Goal: Transaction & Acquisition: Purchase product/service

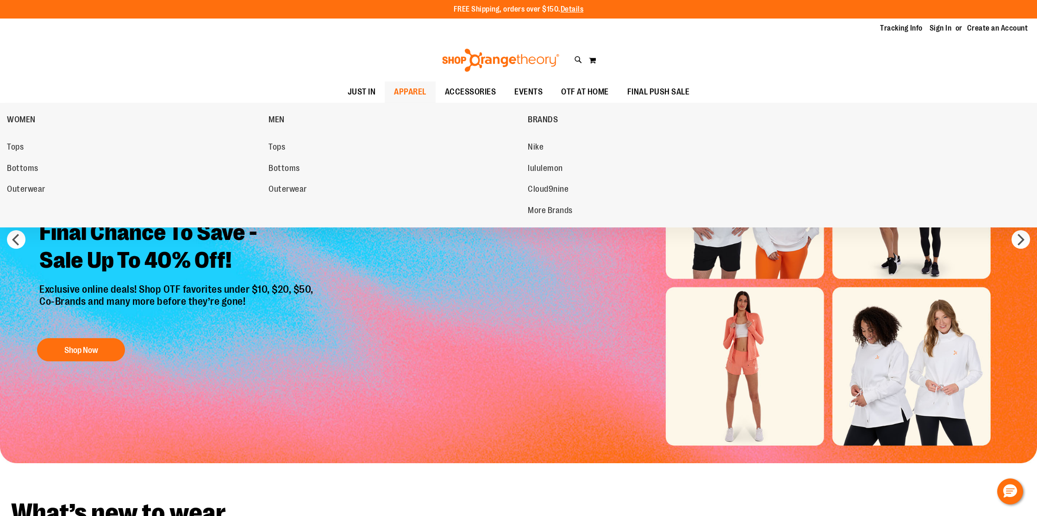
scroll to position [1, 0]
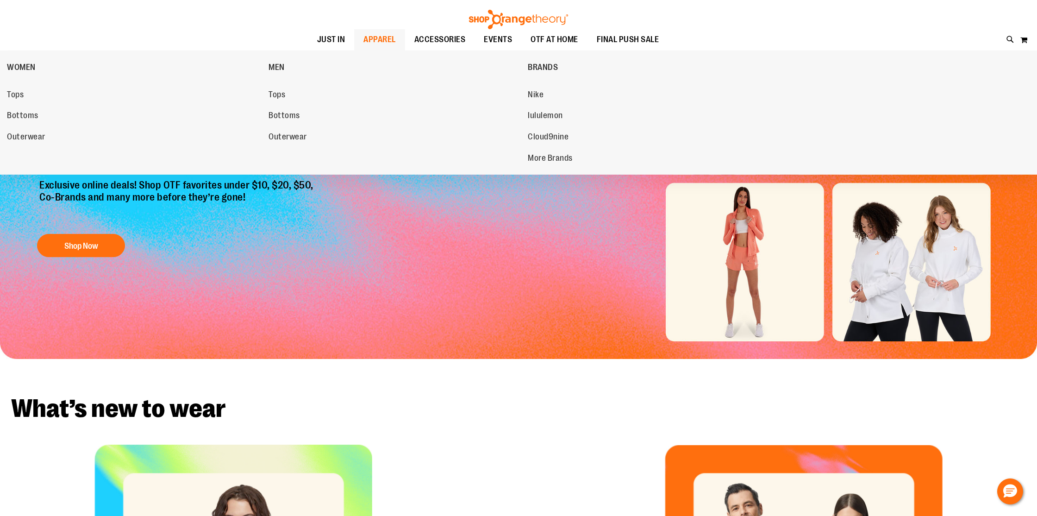
type input "**********"
click at [374, 34] on span "APPAREL" at bounding box center [380, 39] width 32 height 21
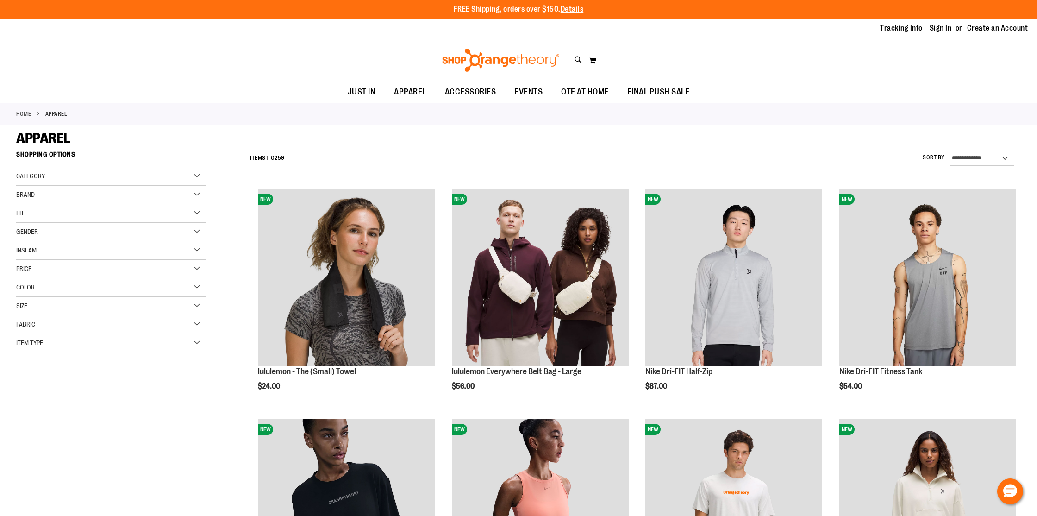
type input "**********"
click at [985, 160] on select "**********" at bounding box center [982, 158] width 64 height 15
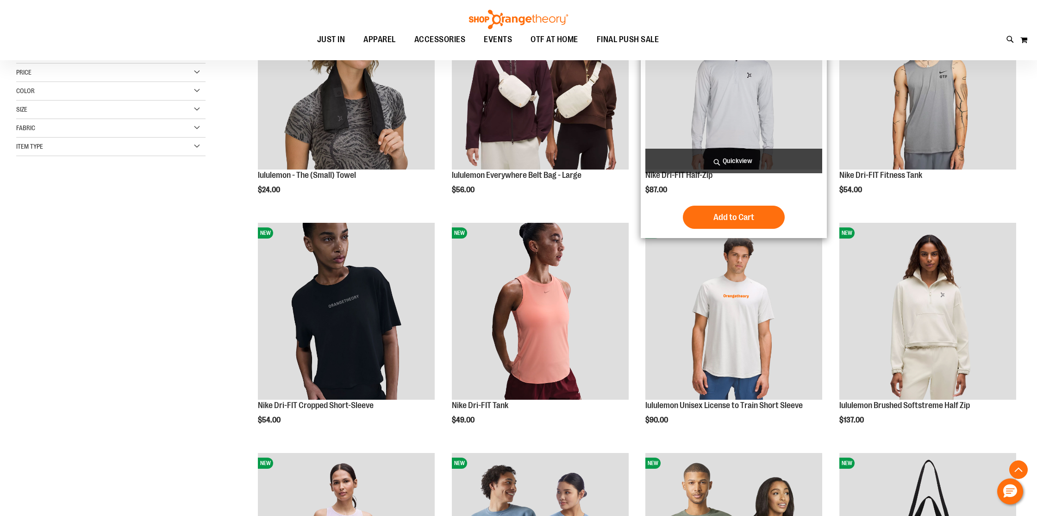
scroll to position [193, 0]
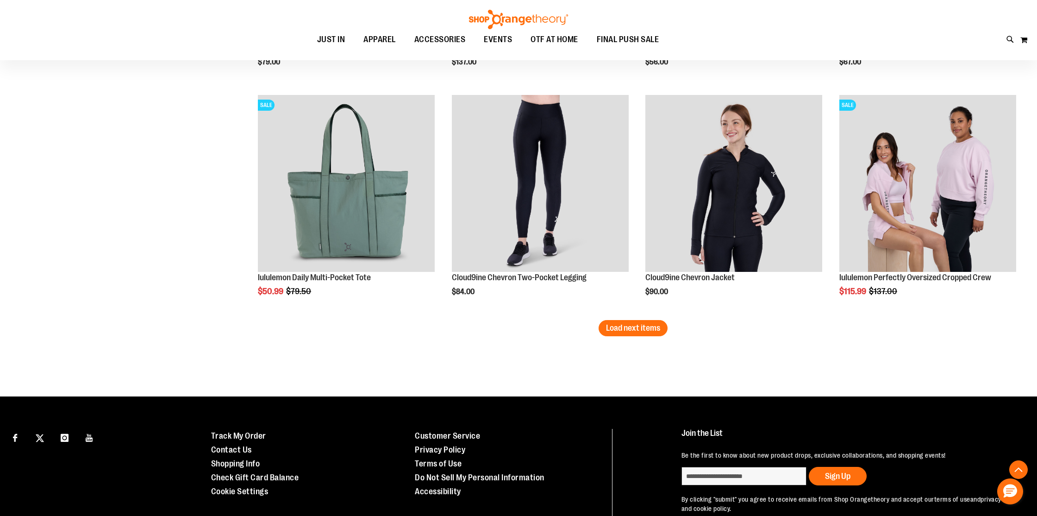
scroll to position [1953, 0]
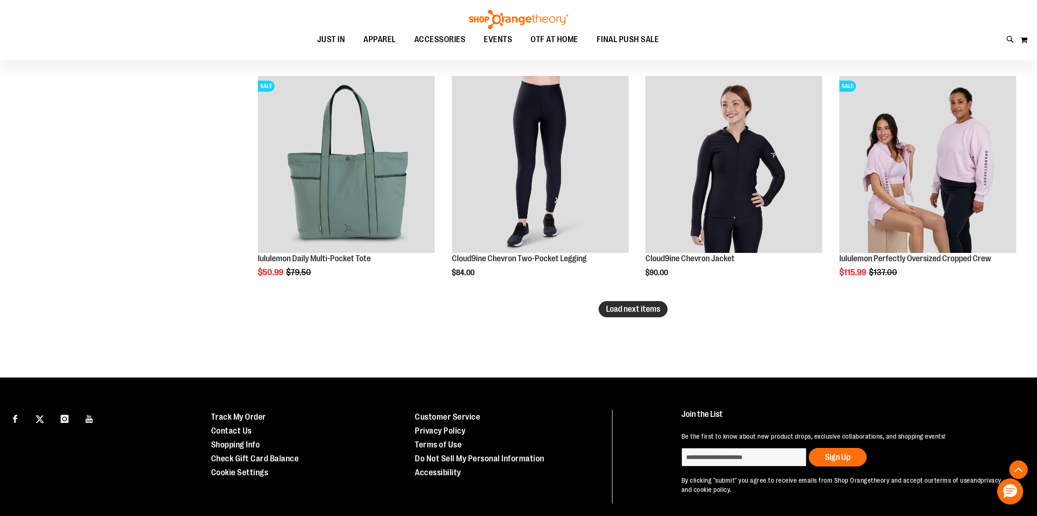
click at [612, 310] on span "Load next items" at bounding box center [633, 308] width 54 height 9
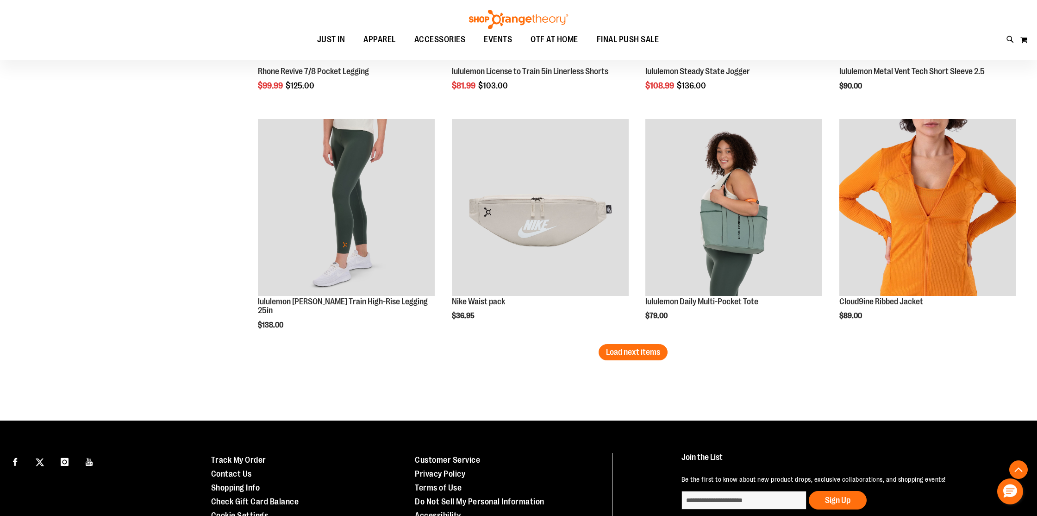
scroll to position [2602, 0]
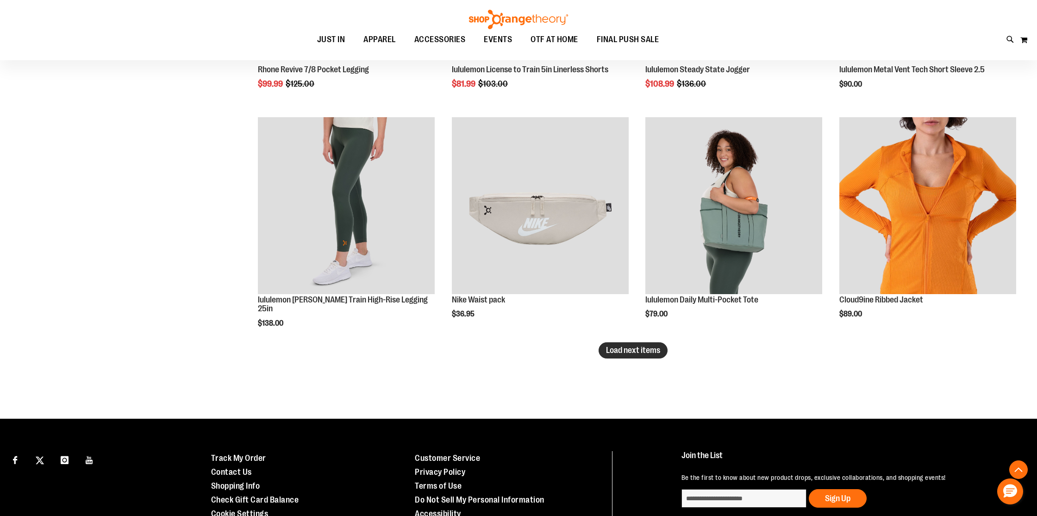
click at [627, 356] on button "Load next items" at bounding box center [633, 350] width 69 height 16
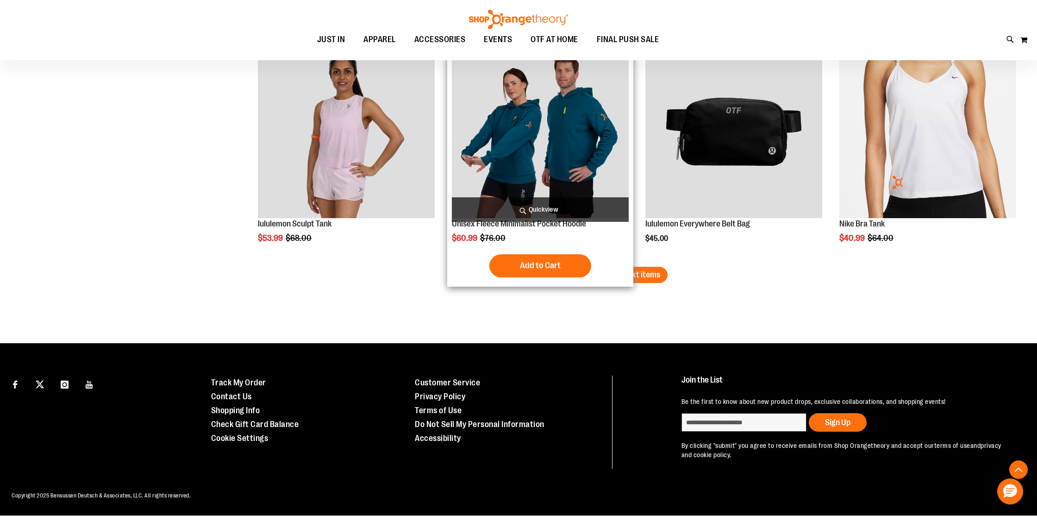
click at [630, 274] on span "Load next items" at bounding box center [633, 274] width 54 height 9
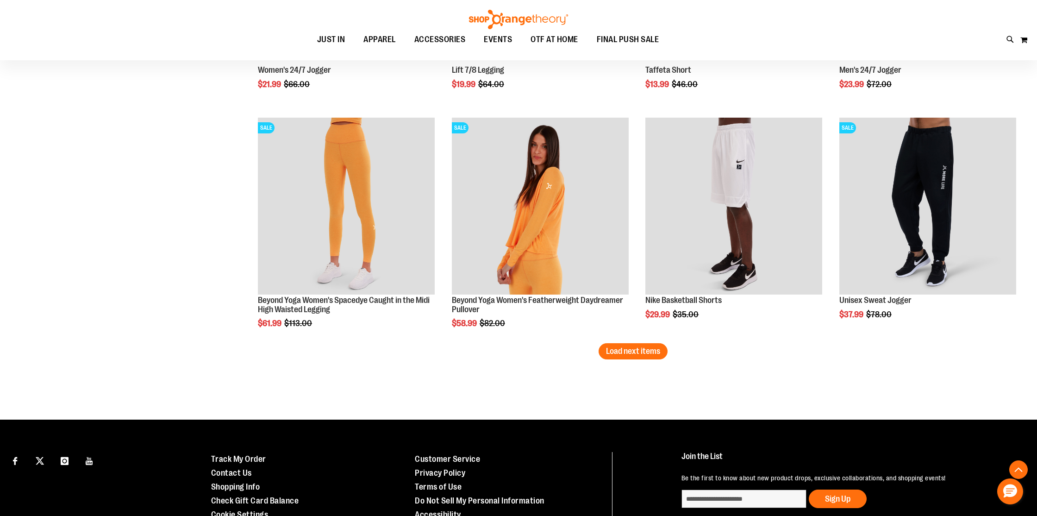
scroll to position [3983, 0]
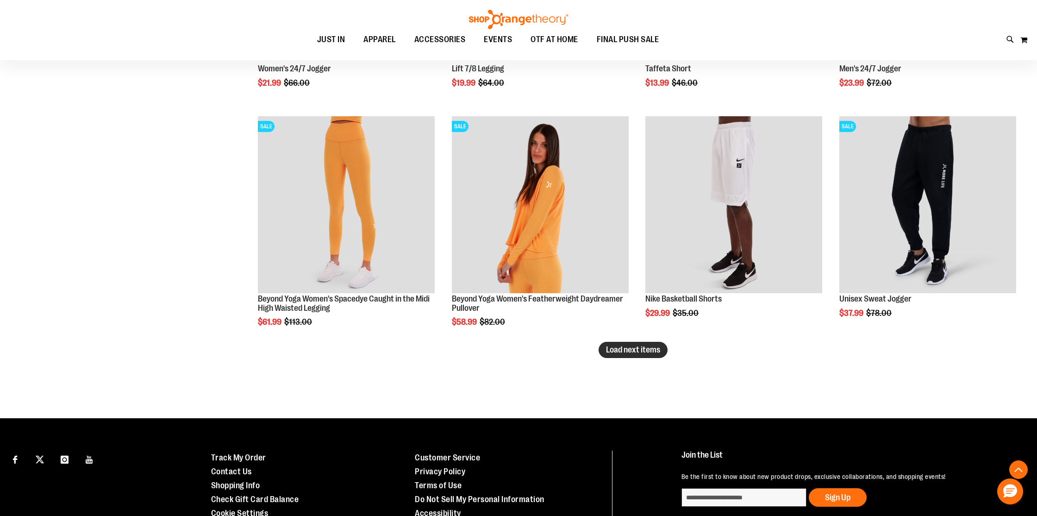
click at [657, 353] on span "Load next items" at bounding box center [633, 349] width 54 height 9
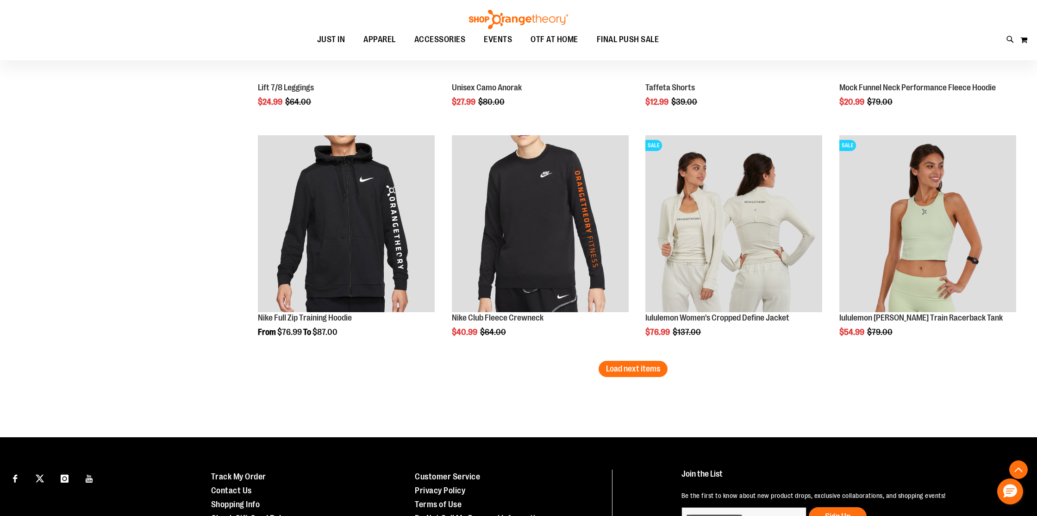
scroll to position [4673, 0]
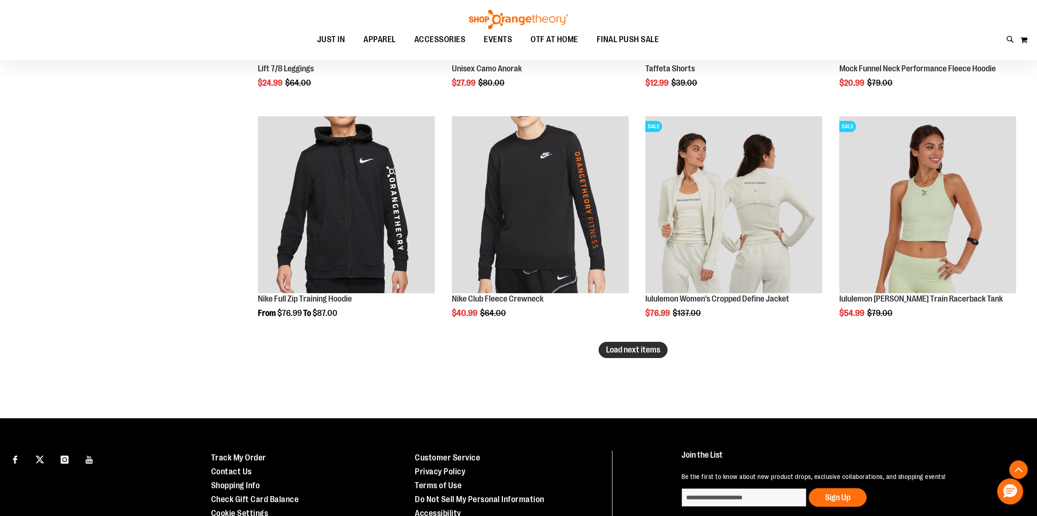
click at [647, 354] on span "Load next items" at bounding box center [633, 349] width 54 height 9
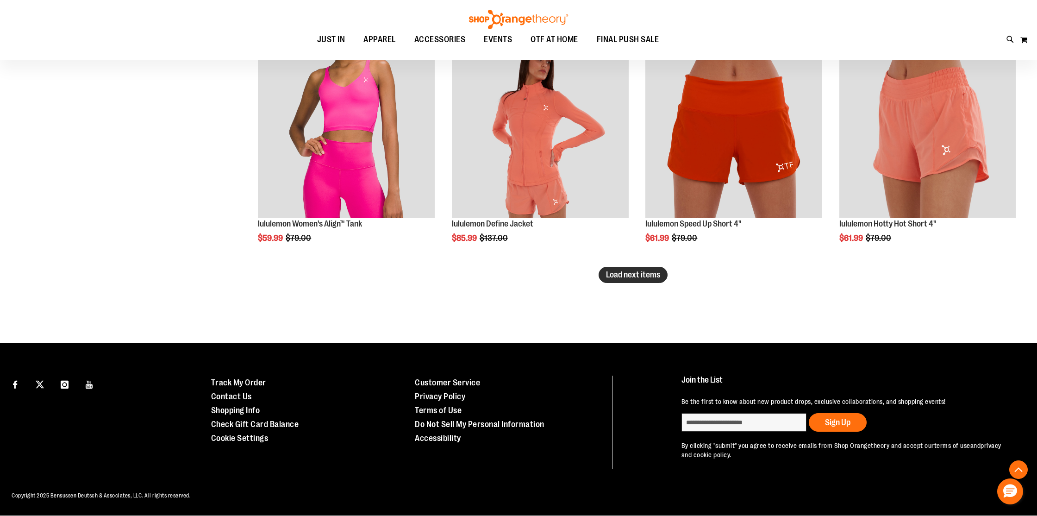
click at [647, 280] on button "Load next items" at bounding box center [633, 275] width 69 height 16
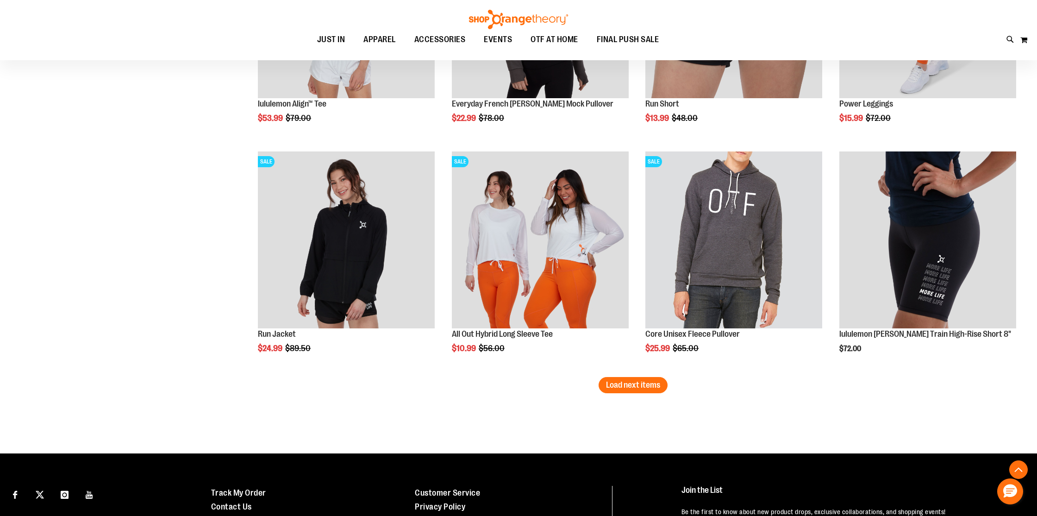
scroll to position [6028, 0]
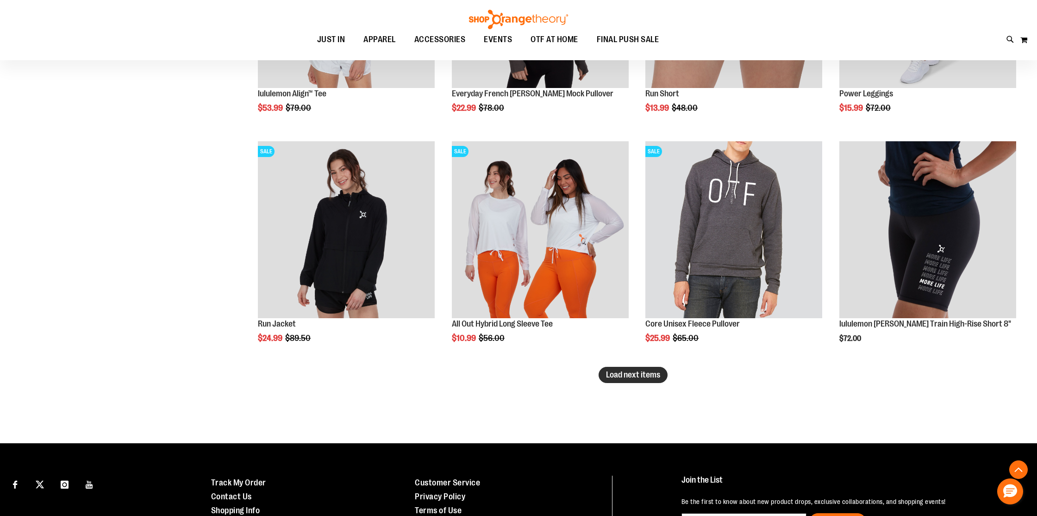
click at [653, 377] on span "Load next items" at bounding box center [633, 374] width 54 height 9
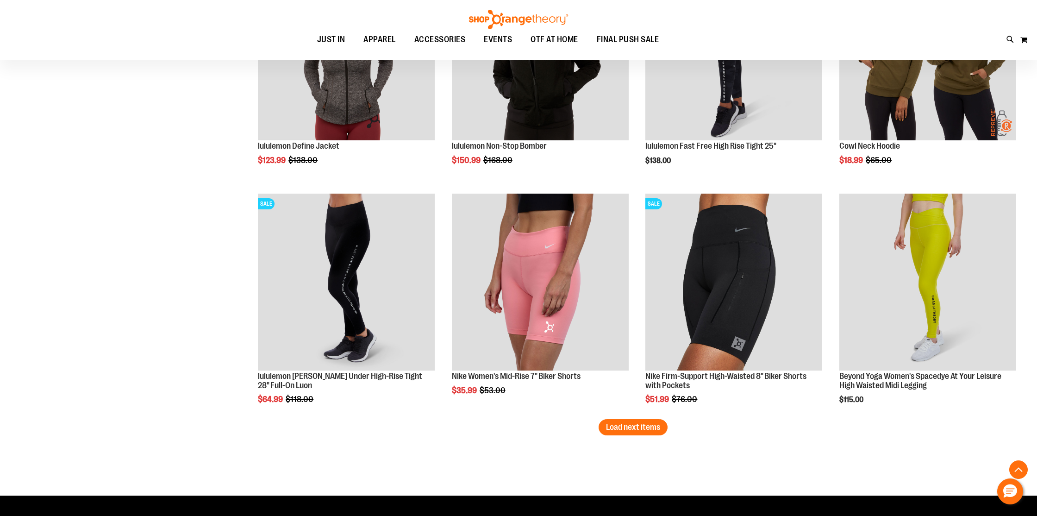
scroll to position [6659, 0]
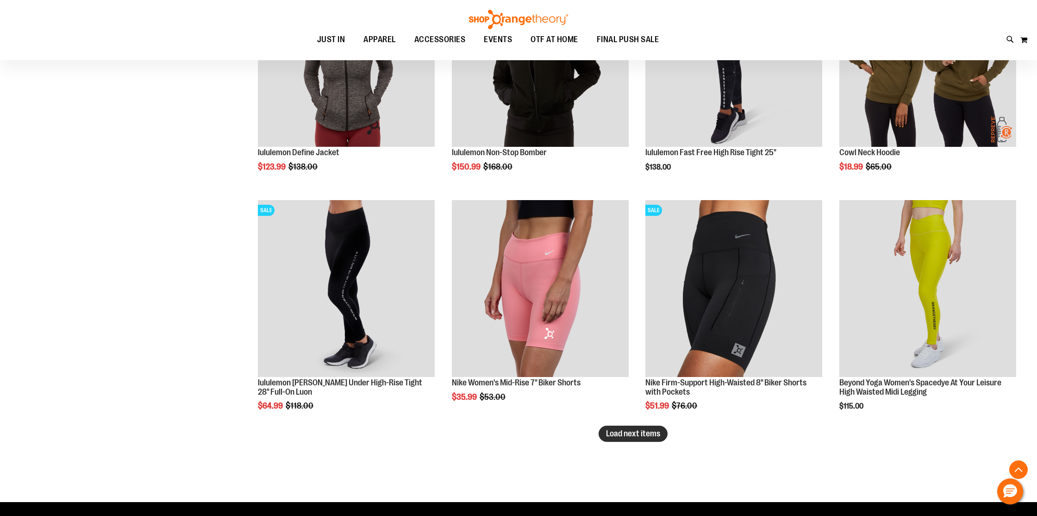
click at [650, 435] on span "Load next items" at bounding box center [633, 433] width 54 height 9
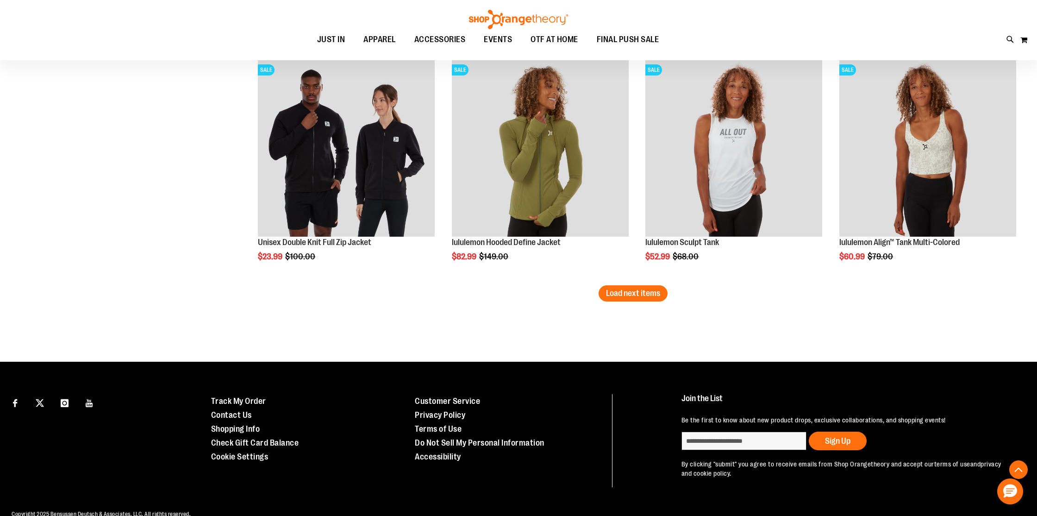
scroll to position [7508, 0]
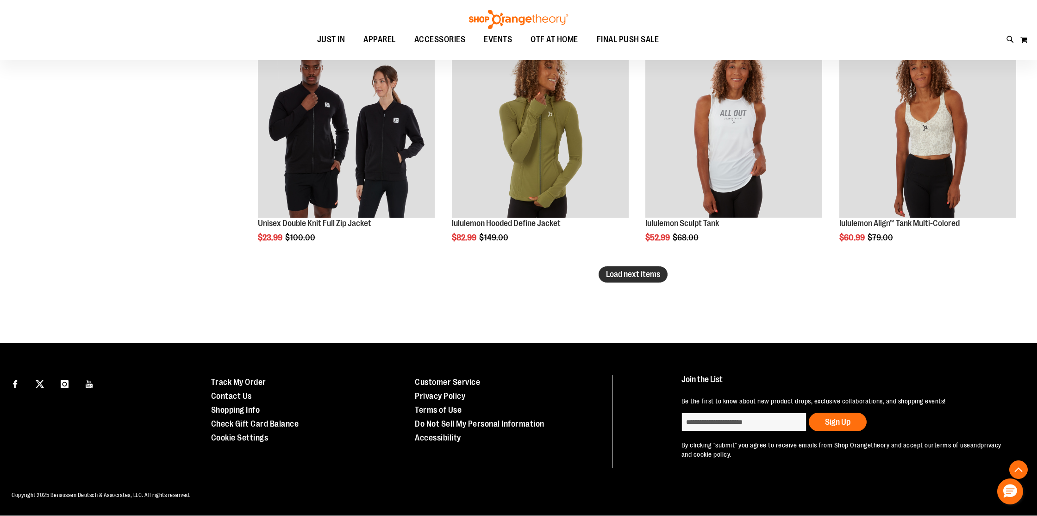
click at [633, 278] on span "Load next items" at bounding box center [633, 274] width 54 height 9
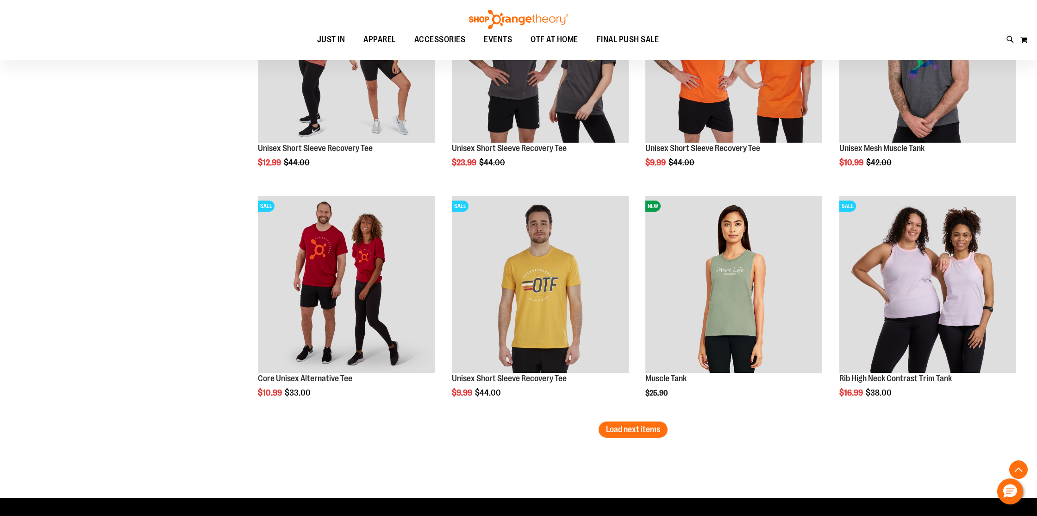
scroll to position [8070, 0]
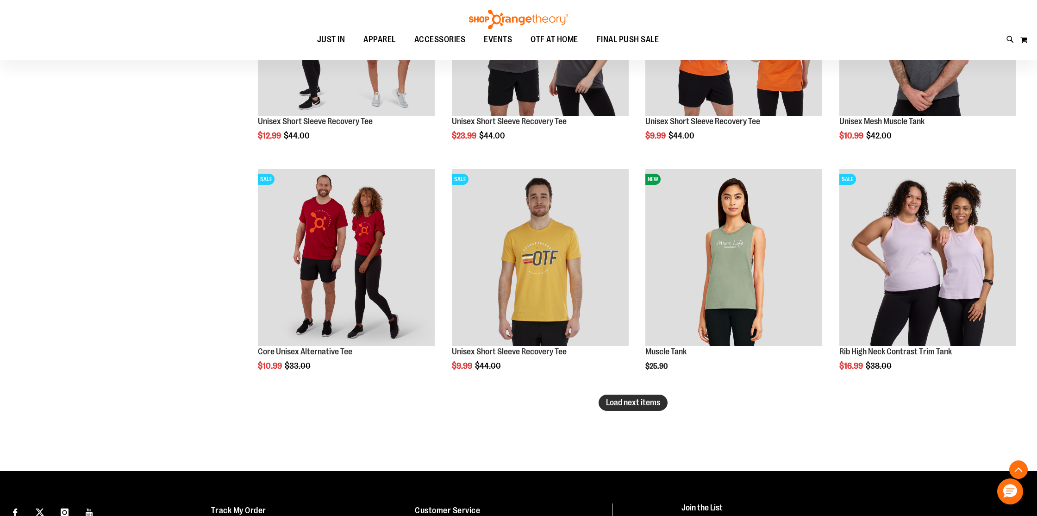
click at [652, 405] on span "Load next items" at bounding box center [633, 402] width 54 height 9
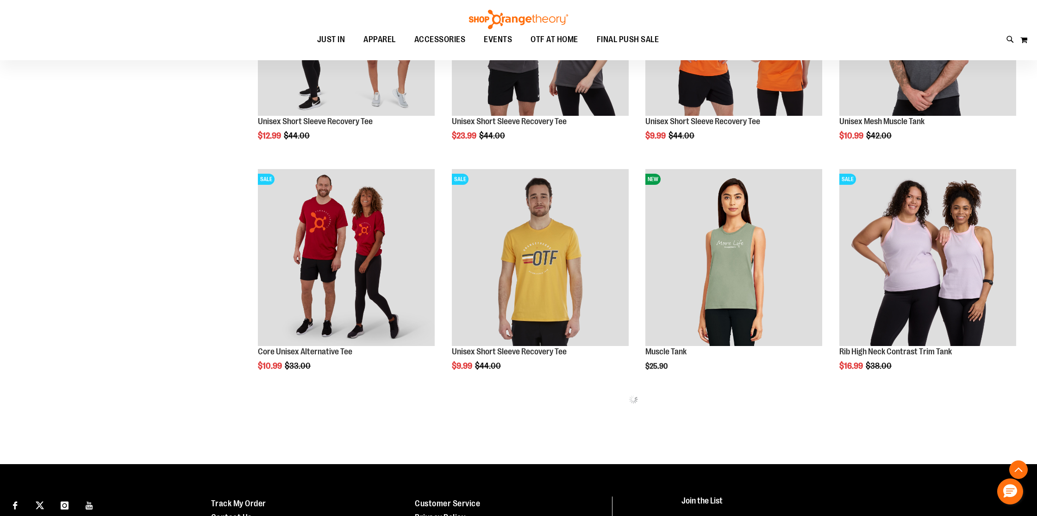
scroll to position [8070, 0]
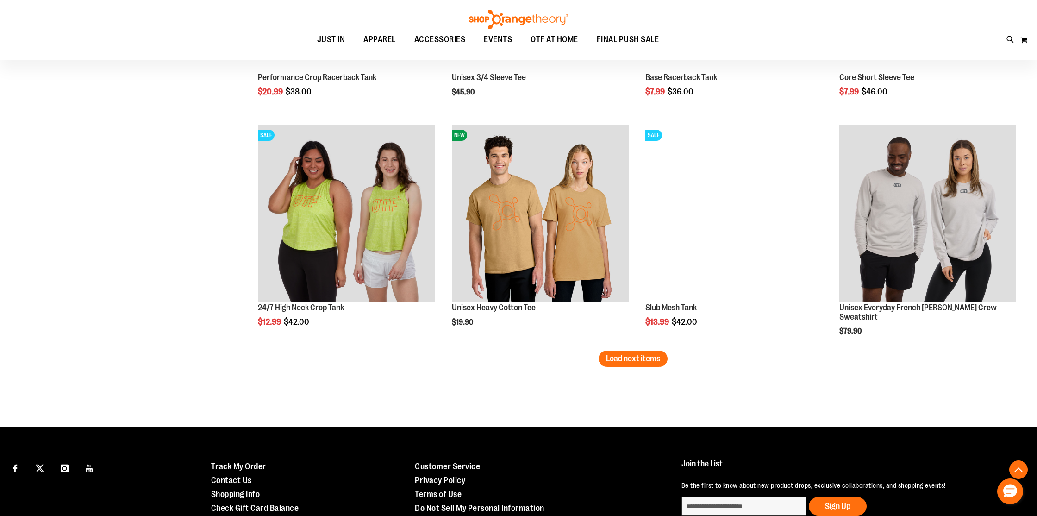
scroll to position [8807, 0]
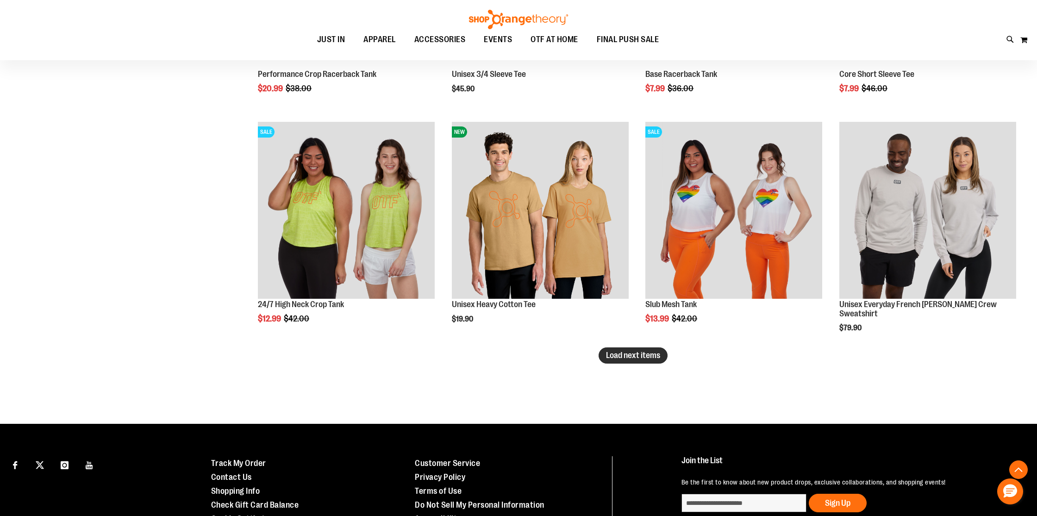
click at [625, 356] on span "Load next items" at bounding box center [633, 355] width 54 height 9
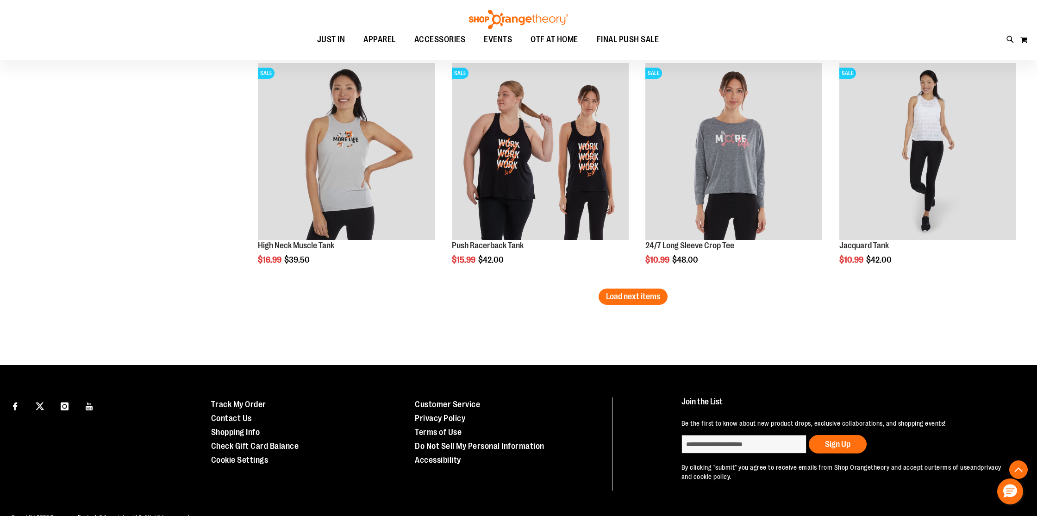
scroll to position [9548, 0]
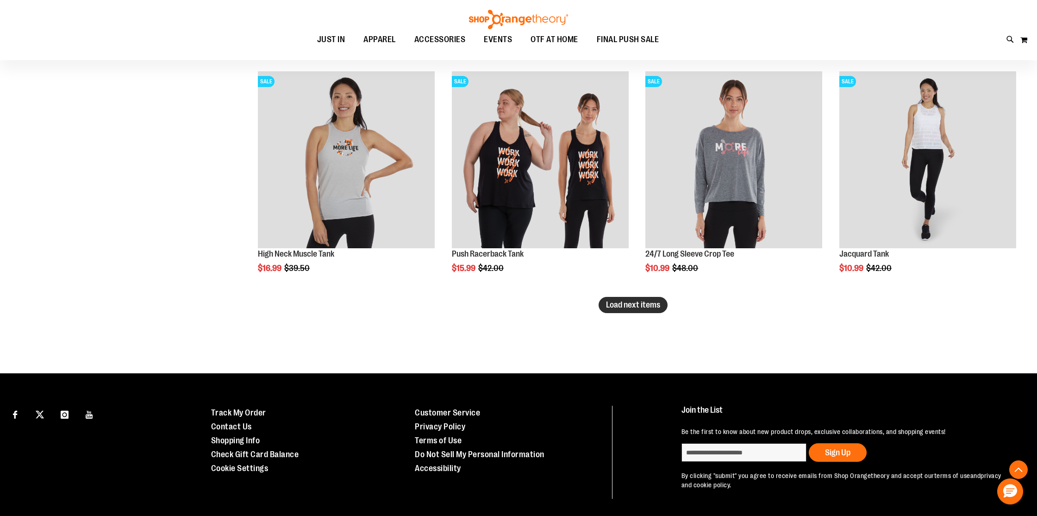
click at [619, 308] on span "Load next items" at bounding box center [633, 304] width 54 height 9
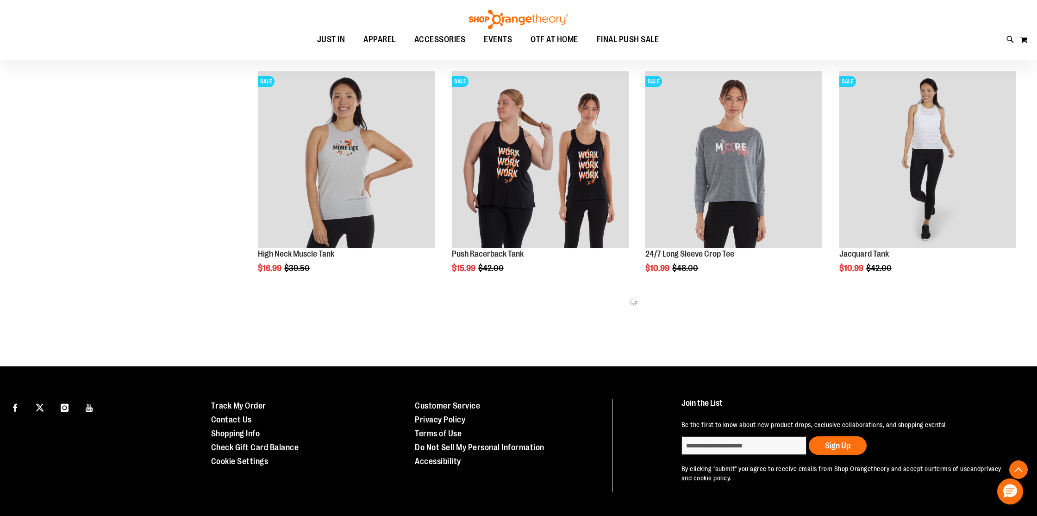
scroll to position [9550, 0]
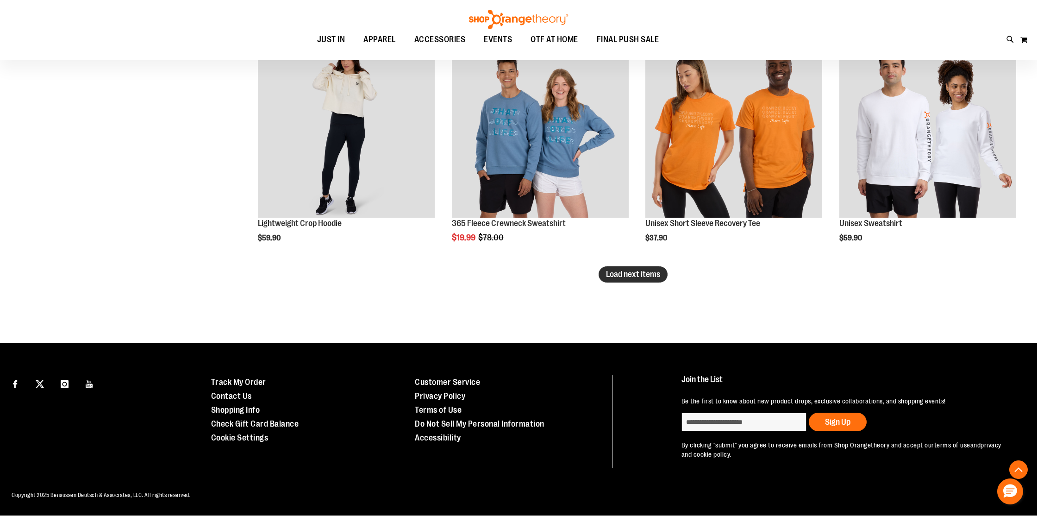
click at [625, 276] on span "Load next items" at bounding box center [633, 274] width 54 height 9
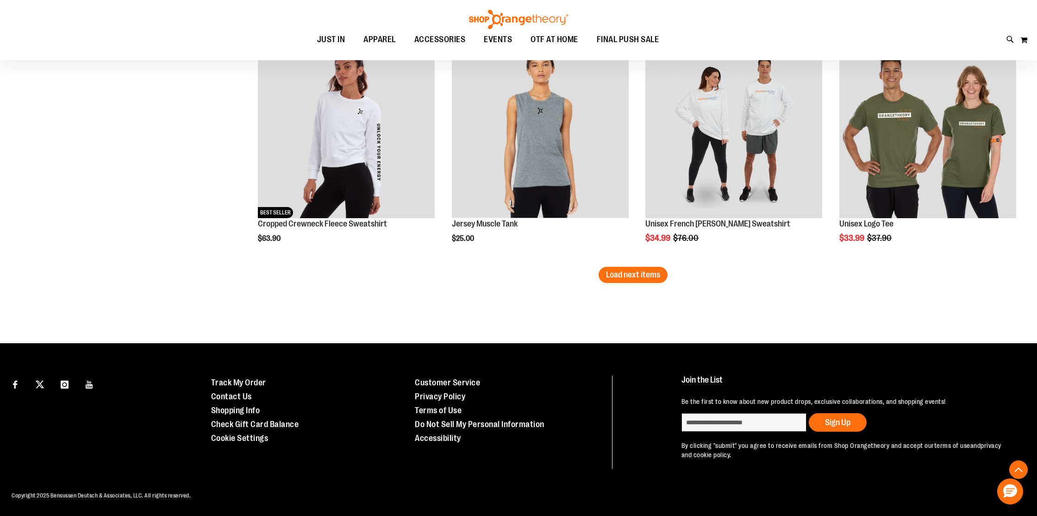
scroll to position [10959, 0]
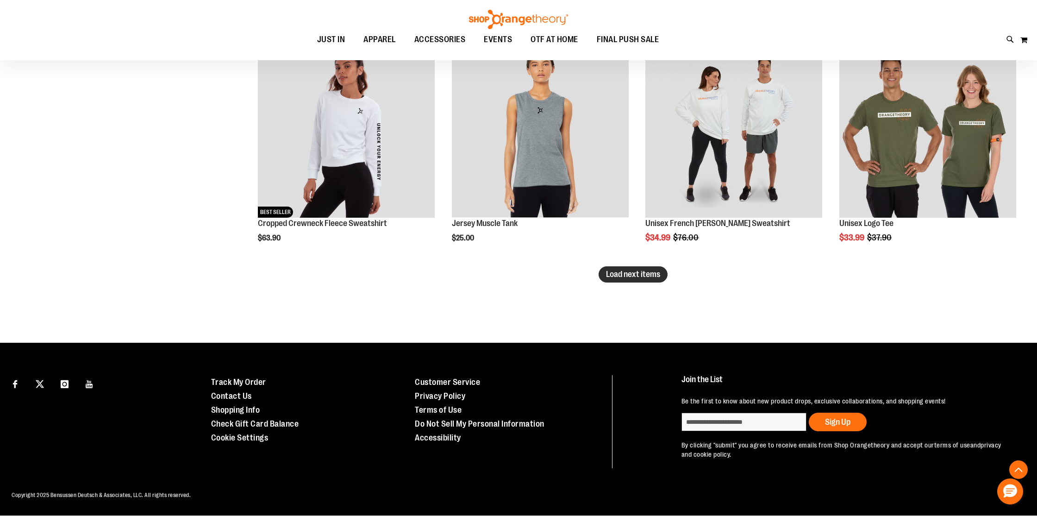
click at [637, 281] on button "Load next items" at bounding box center [633, 274] width 69 height 16
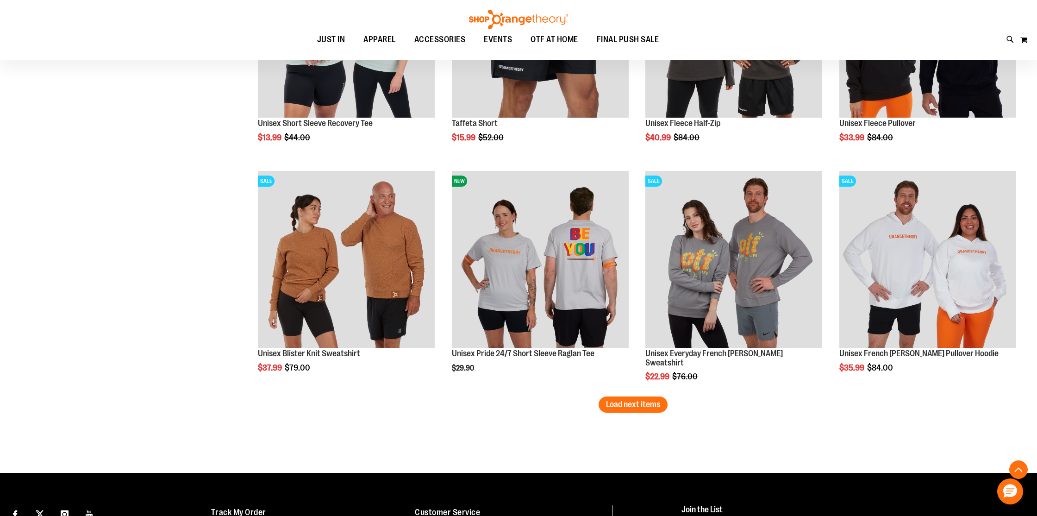
scroll to position [11537, 0]
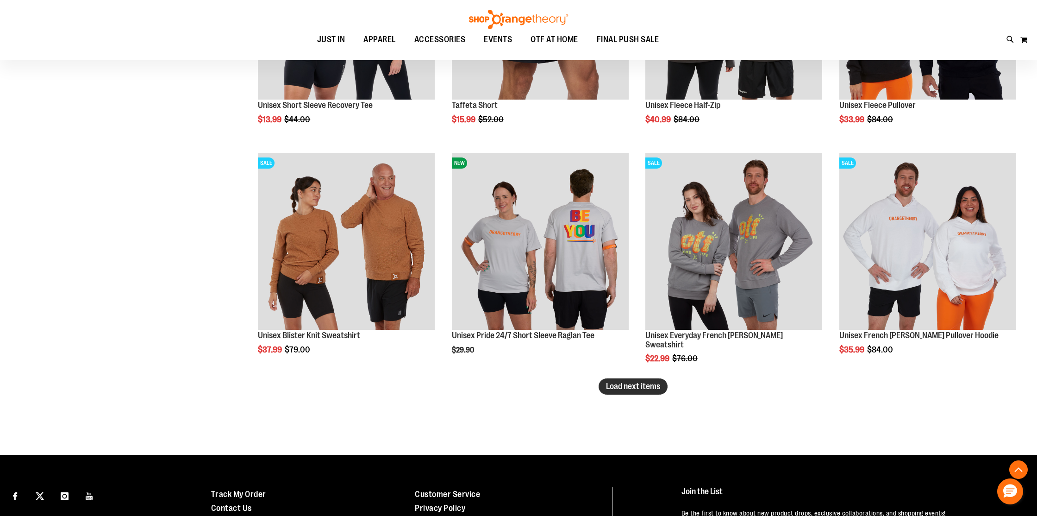
click at [632, 388] on span "Load next items" at bounding box center [633, 386] width 54 height 9
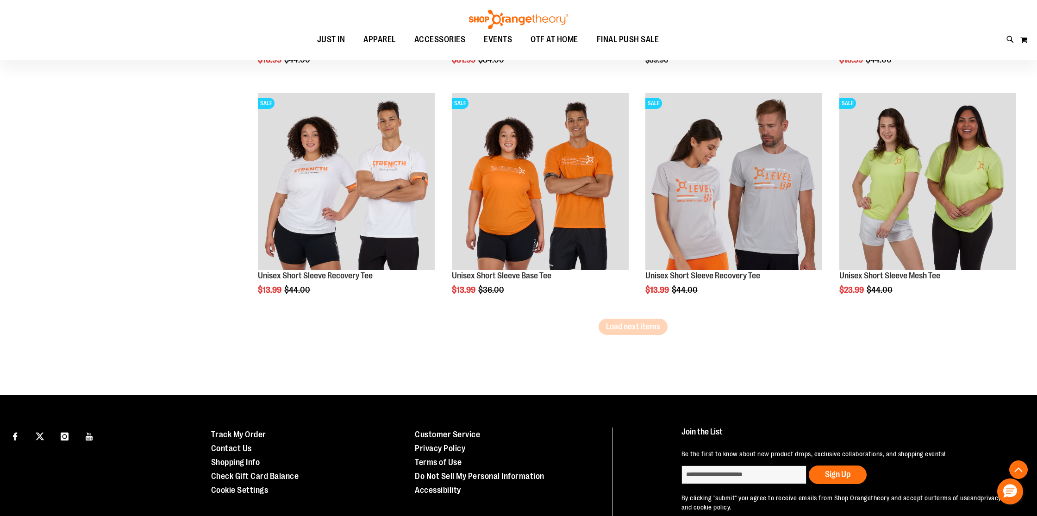
scroll to position [12339, 0]
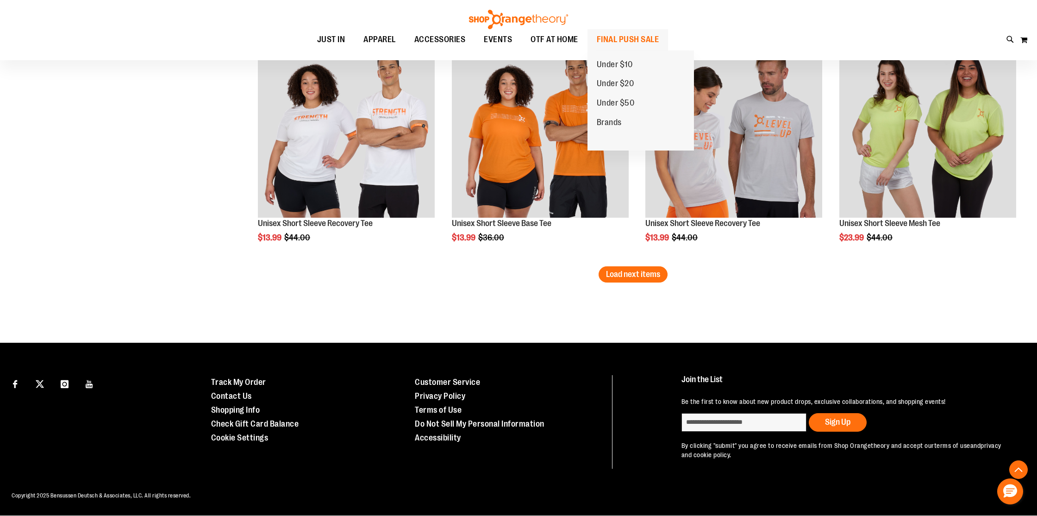
click at [638, 36] on span "FINAL PUSH SALE" at bounding box center [628, 39] width 63 height 21
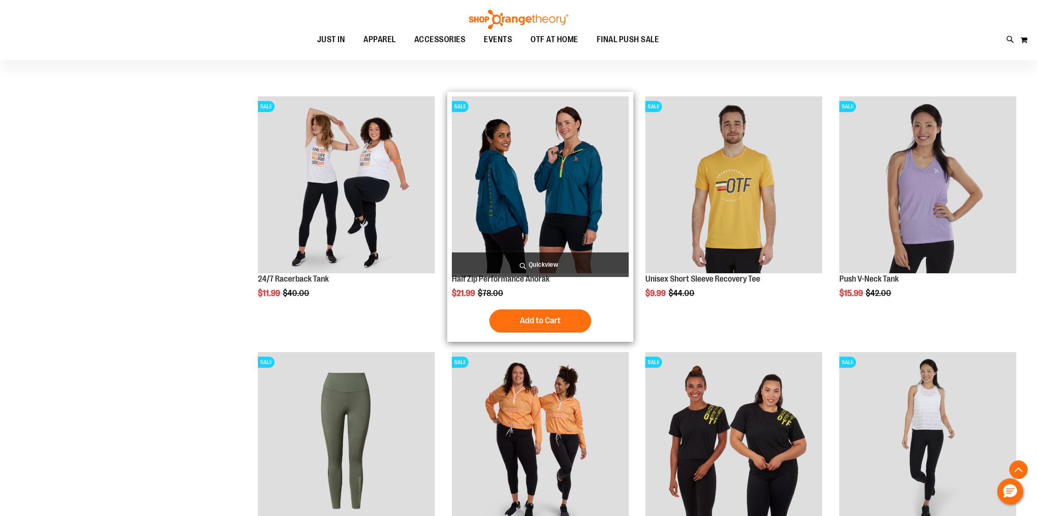
scroll to position [227, 0]
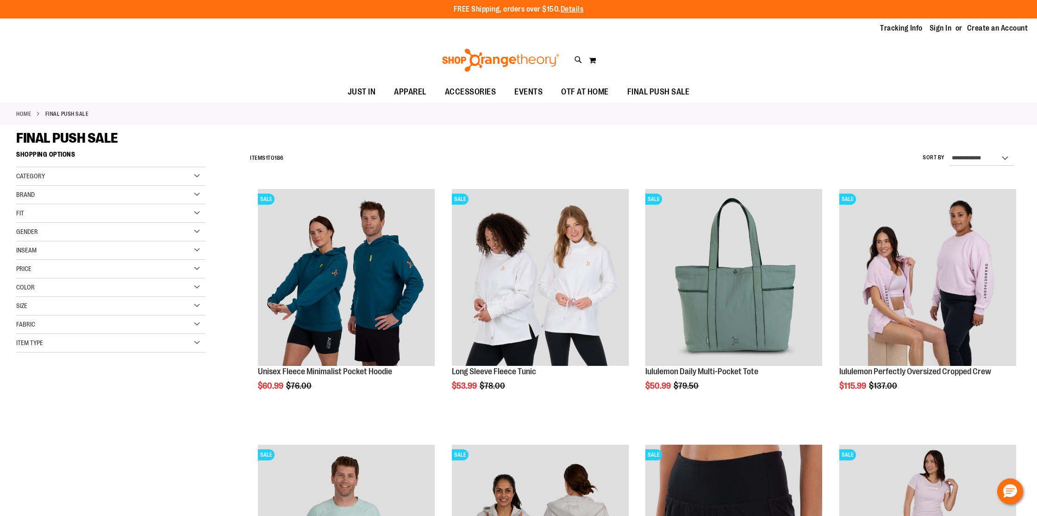
type input "**********"
click at [108, 172] on div "Category" at bounding box center [110, 176] width 189 height 19
drag, startPoint x: 108, startPoint y: 172, endPoint x: 88, endPoint y: 186, distance: 24.3
click at [106, 174] on div "Category" at bounding box center [110, 176] width 189 height 19
click at [43, 225] on div "Gender" at bounding box center [110, 232] width 189 height 19
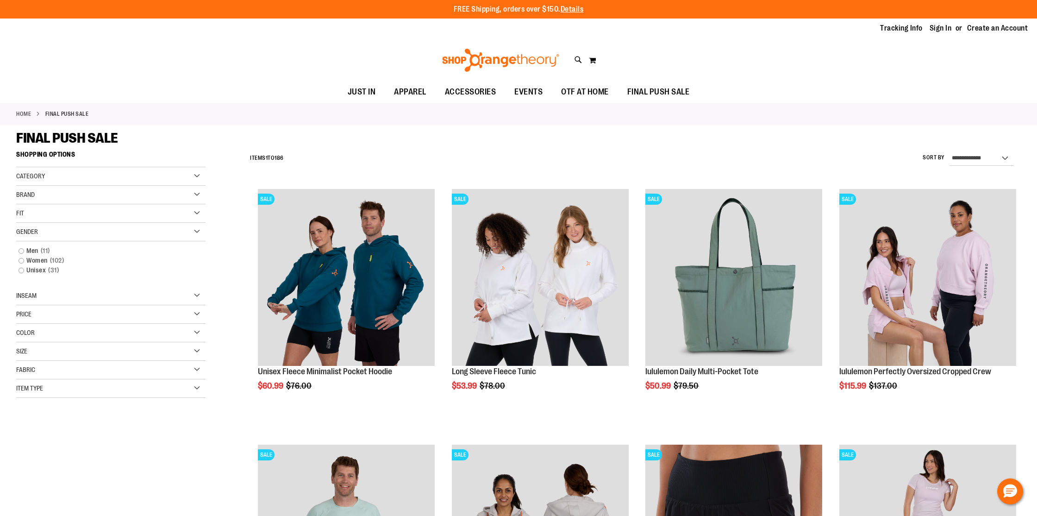
click at [56, 216] on div "Fit" at bounding box center [110, 213] width 189 height 19
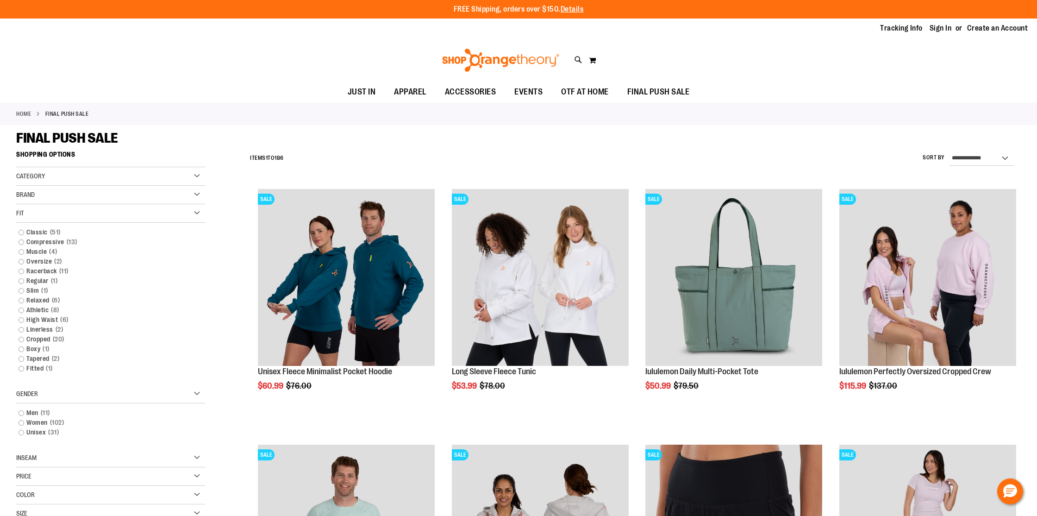
click at [56, 216] on div "Fit" at bounding box center [110, 213] width 189 height 19
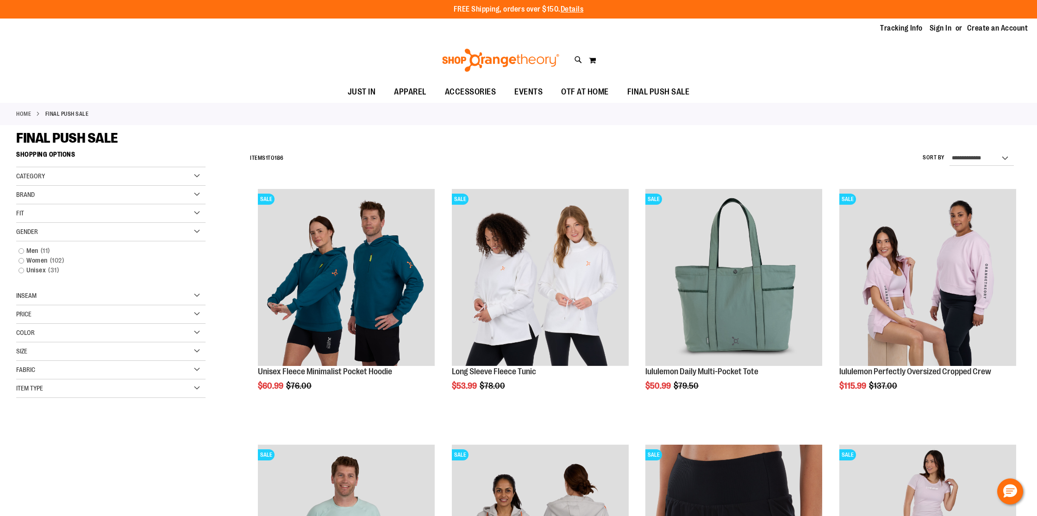
click at [75, 345] on div "Size" at bounding box center [110, 351] width 189 height 19
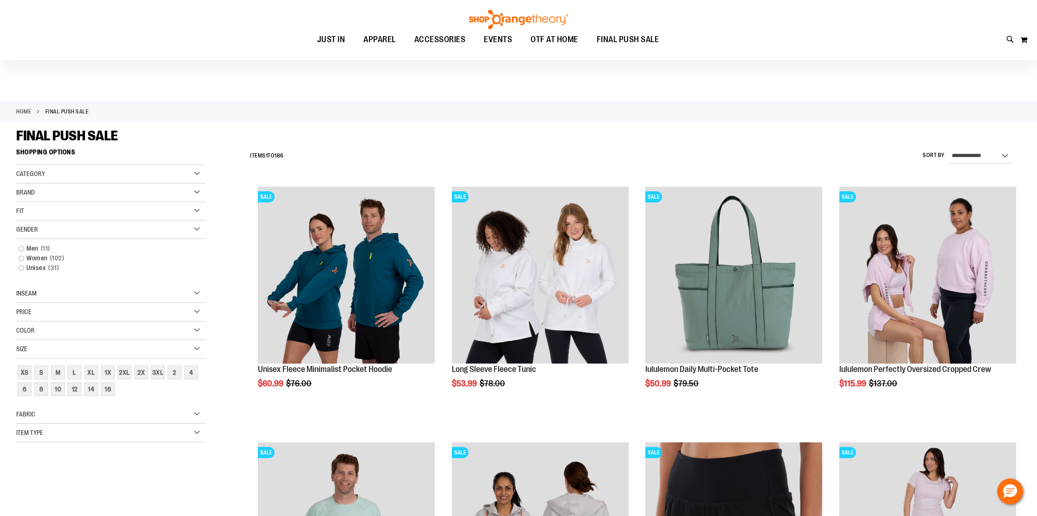
scroll to position [1, 0]
drag, startPoint x: 112, startPoint y: 373, endPoint x: 117, endPoint y: 372, distance: 5.2
click at [112, 373] on div "1X" at bounding box center [108, 373] width 14 height 14
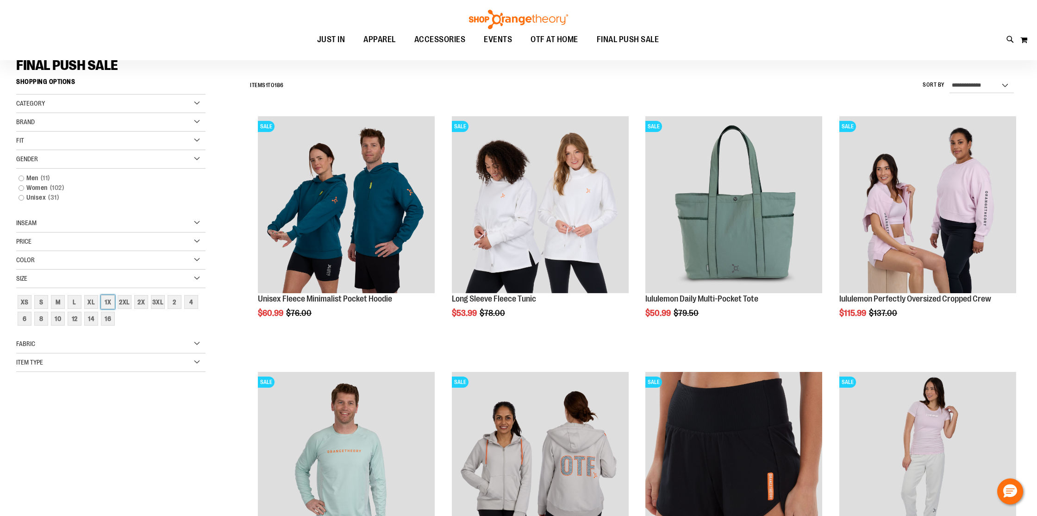
scroll to position [86, 0]
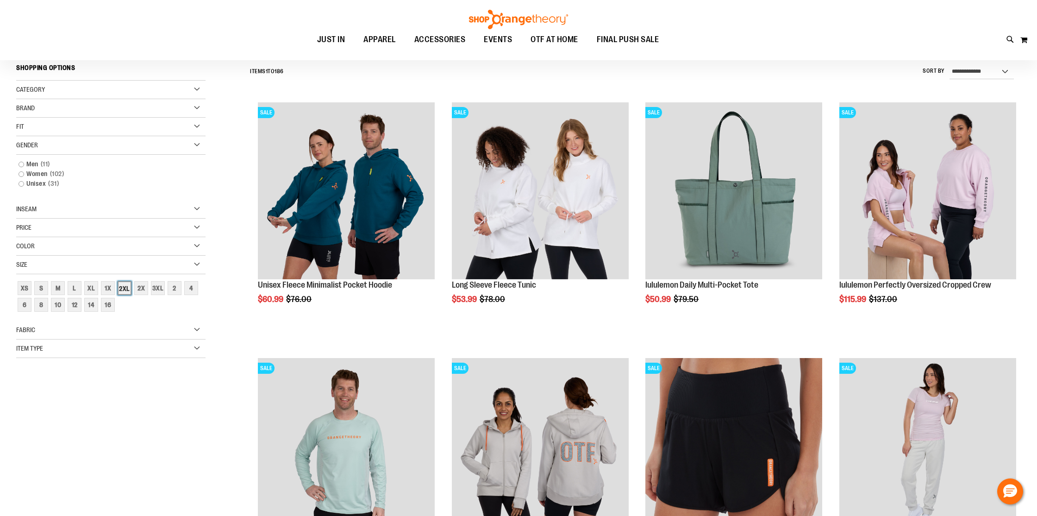
click at [129, 288] on div "2XL" at bounding box center [125, 288] width 14 height 14
click at [123, 287] on div "2XL" at bounding box center [125, 288] width 14 height 14
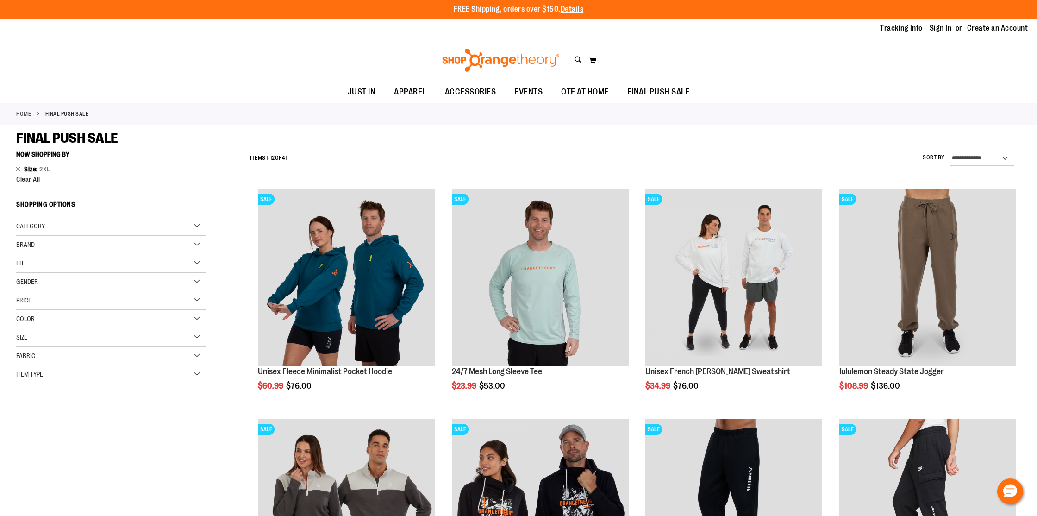
click at [167, 336] on div "Size" at bounding box center [110, 337] width 189 height 19
click at [101, 356] on div "1X" at bounding box center [108, 361] width 14 height 14
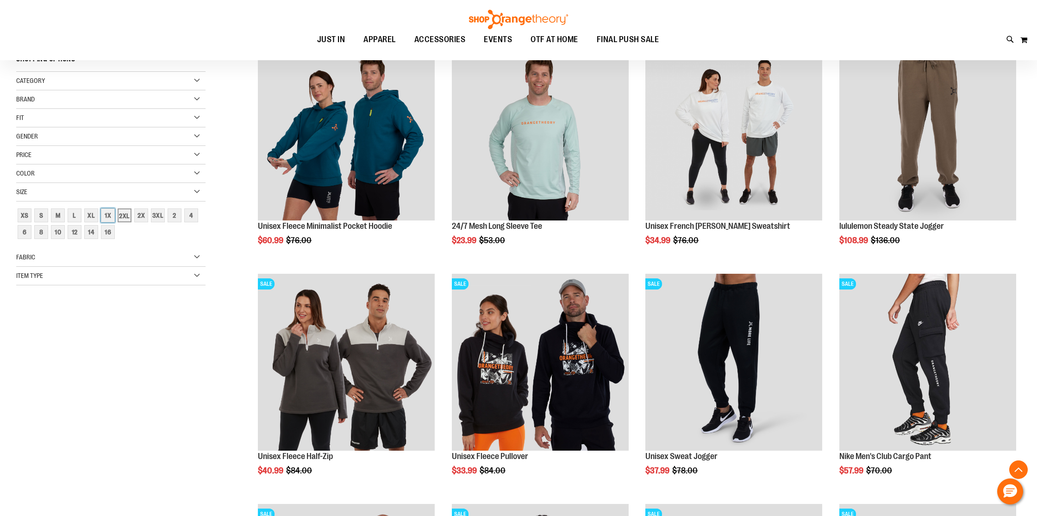
scroll to position [146, 0]
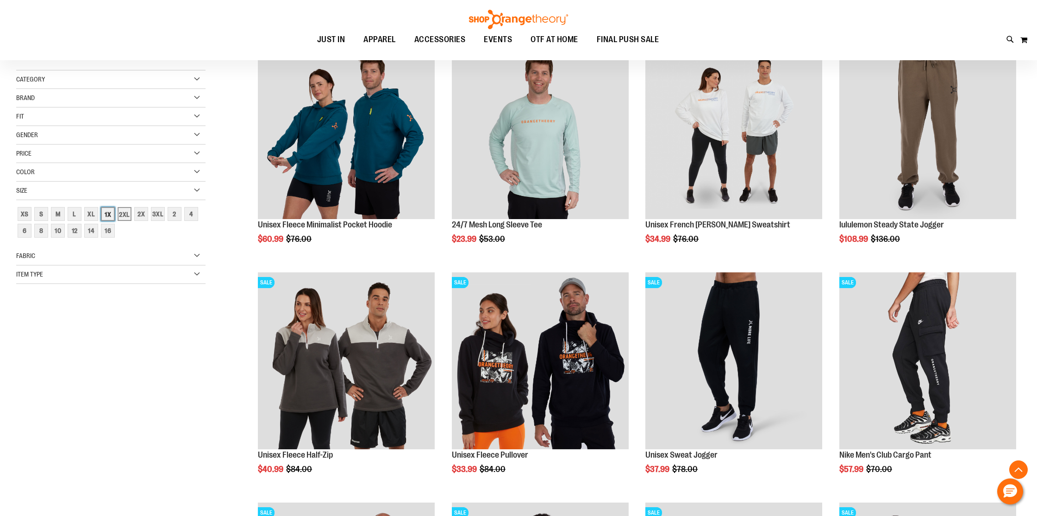
click at [111, 215] on div "1X" at bounding box center [108, 214] width 14 height 14
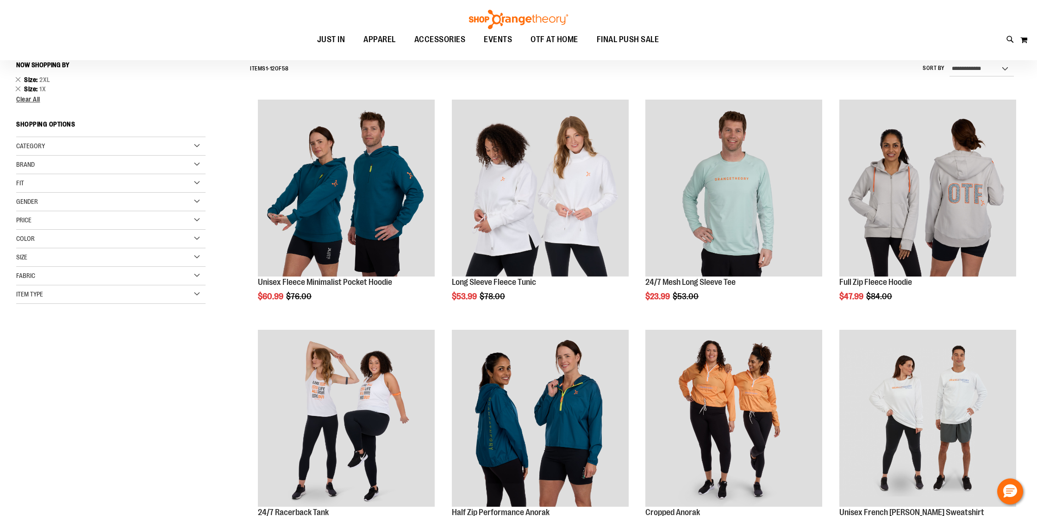
scroll to position [86, 0]
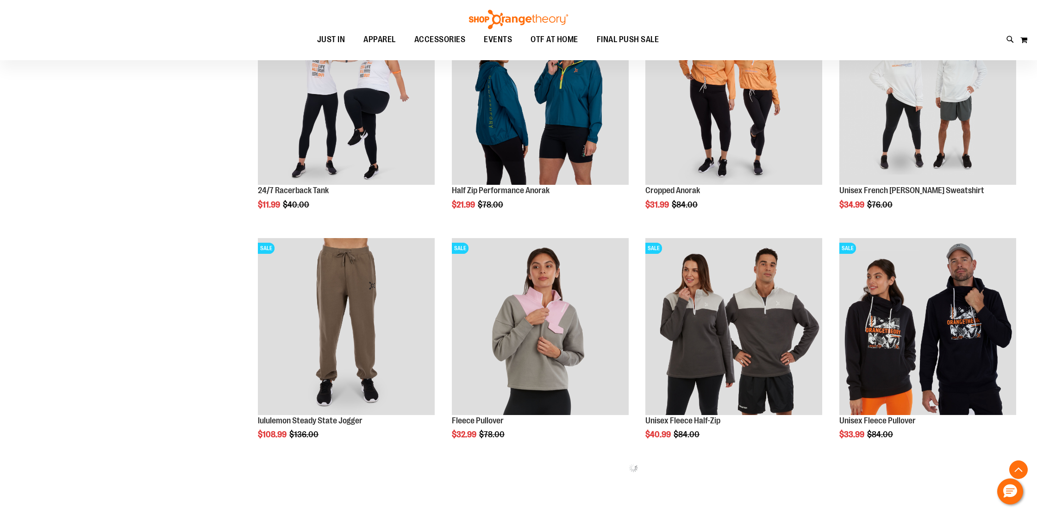
scroll to position [601, 0]
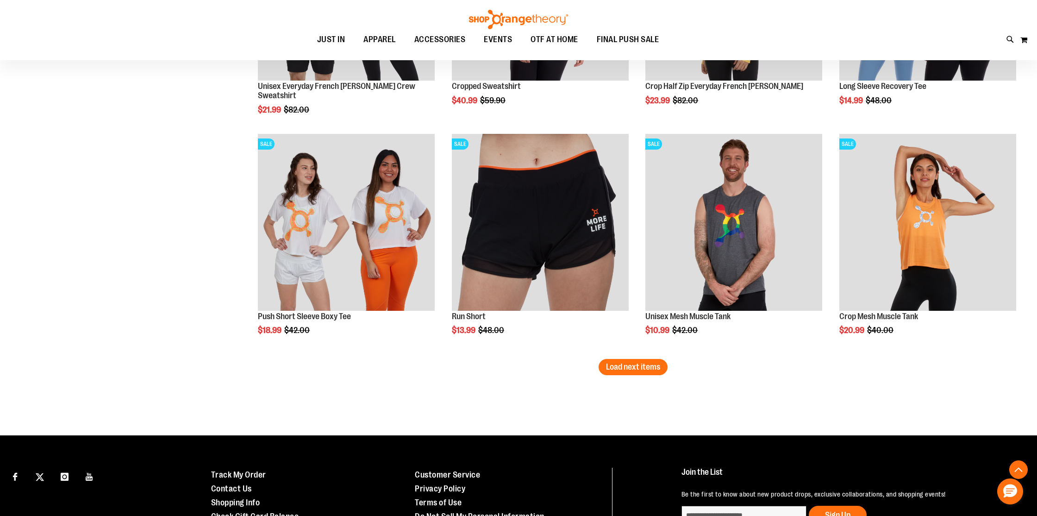
scroll to position [1978, 0]
